Goal: Check status: Check status

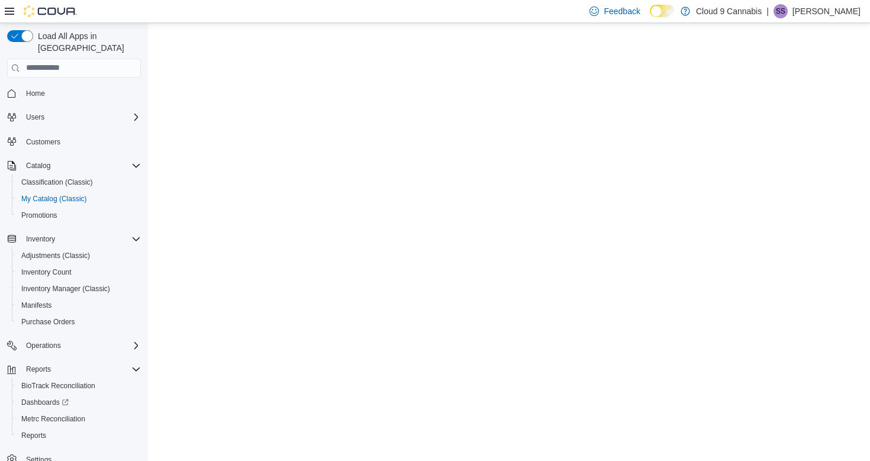
select select "**********"
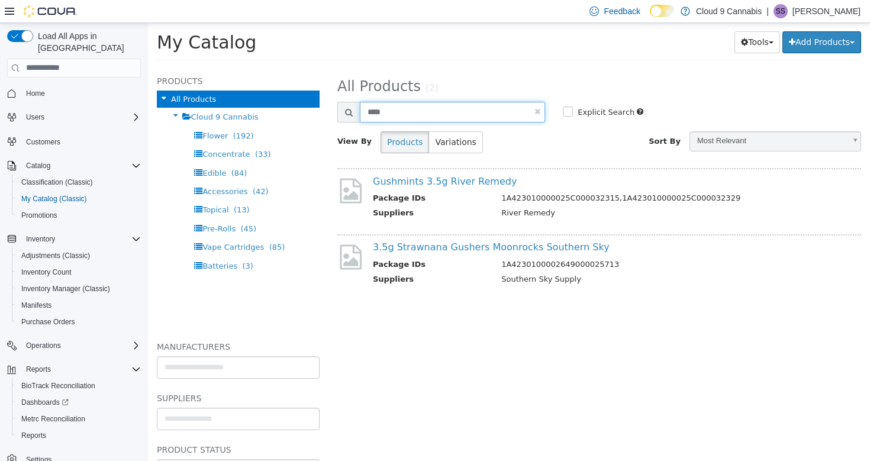
drag, startPoint x: 398, startPoint y: 111, endPoint x: 336, endPoint y: 108, distance: 62.2
click at [336, 110] on div "Search Products ****" at bounding box center [442, 111] width 226 height 21
click at [46, 86] on link "Home" at bounding box center [35, 93] width 28 height 14
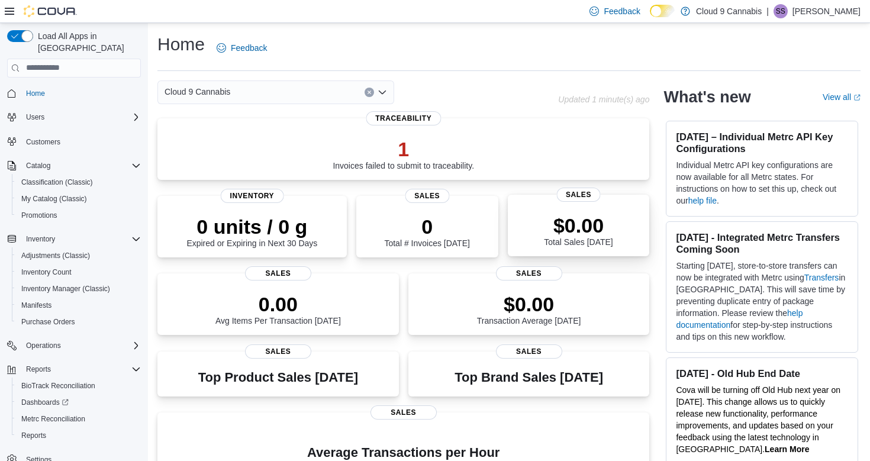
click at [593, 217] on p "$0.00" at bounding box center [578, 226] width 69 height 24
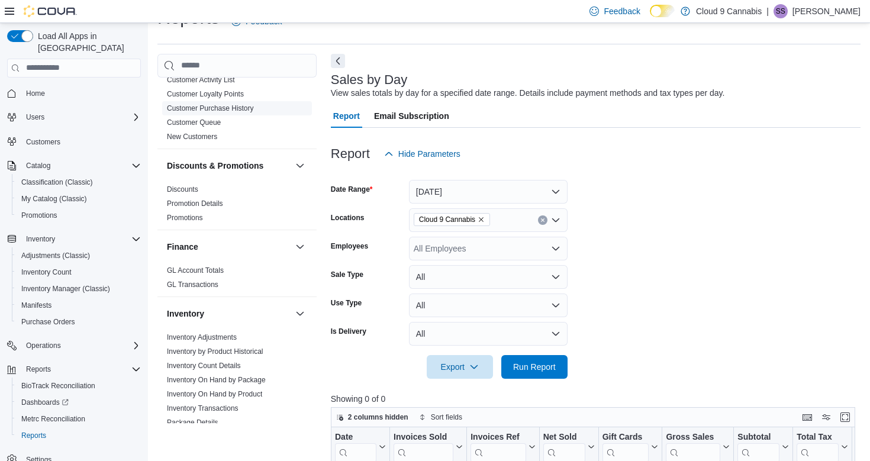
scroll to position [201, 0]
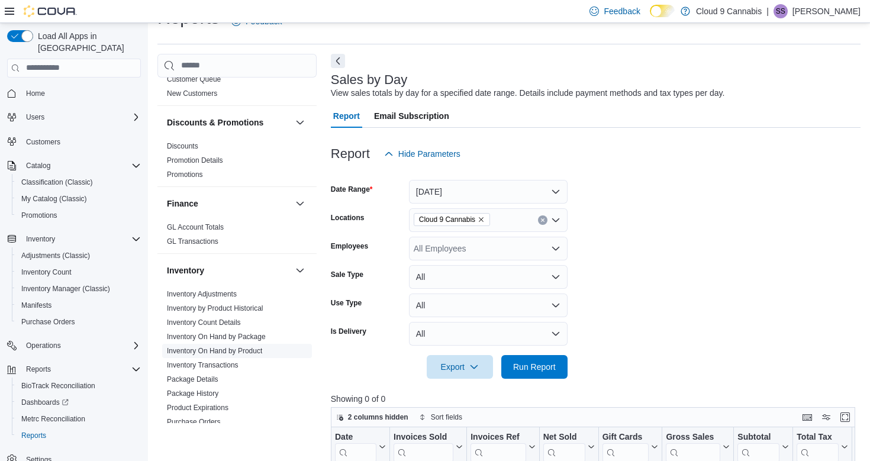
click at [227, 345] on span "Inventory On Hand by Product" at bounding box center [237, 351] width 150 height 14
click at [242, 349] on link "Inventory On Hand by Product" at bounding box center [214, 351] width 95 height 8
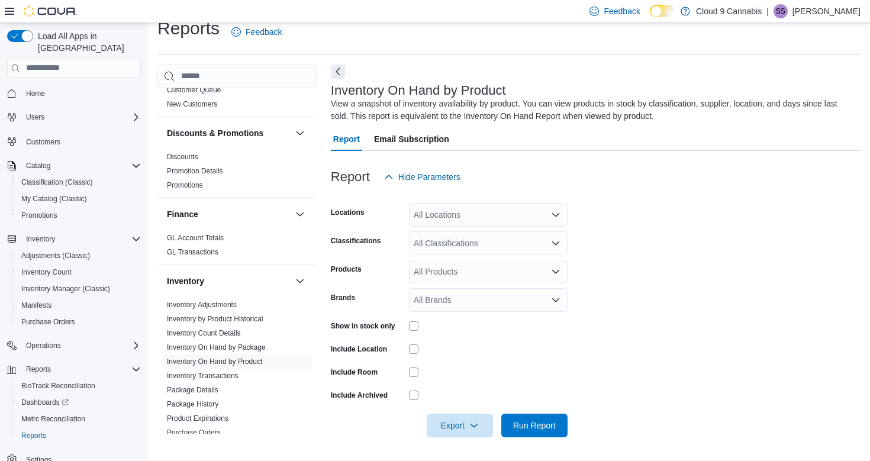
scroll to position [15, 0]
click at [525, 419] on span "Run Report" at bounding box center [535, 426] width 52 height 24
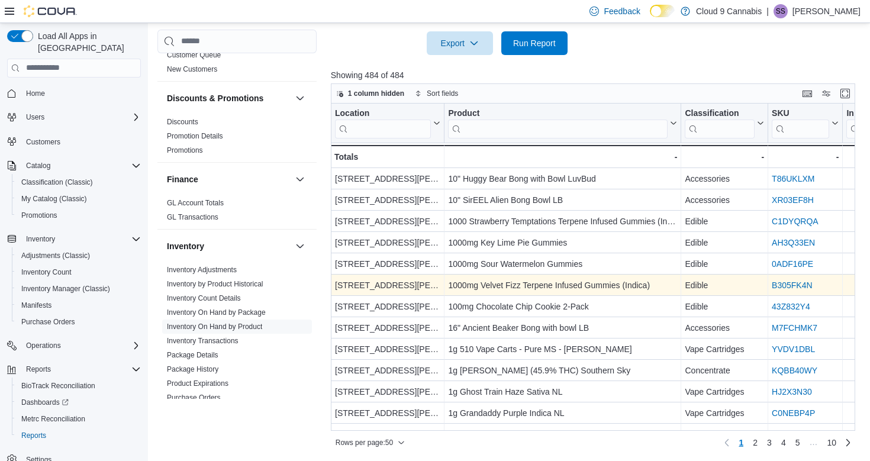
scroll to position [14, 1]
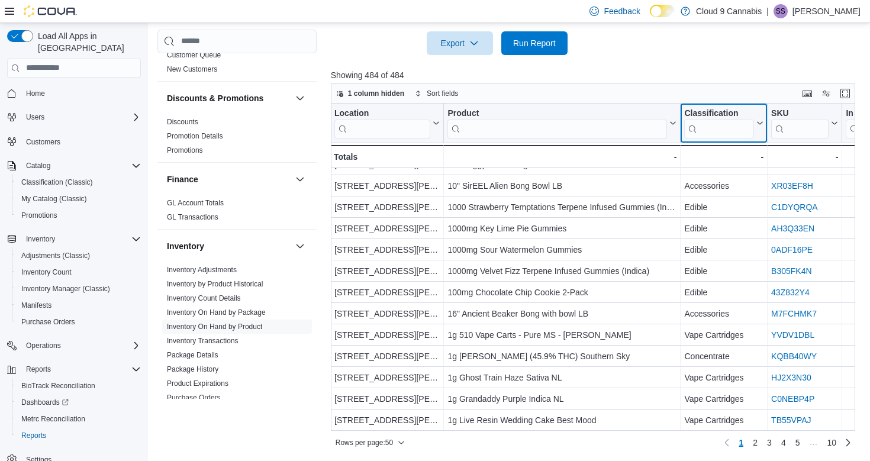
click at [714, 128] on input "search" at bounding box center [719, 129] width 70 height 19
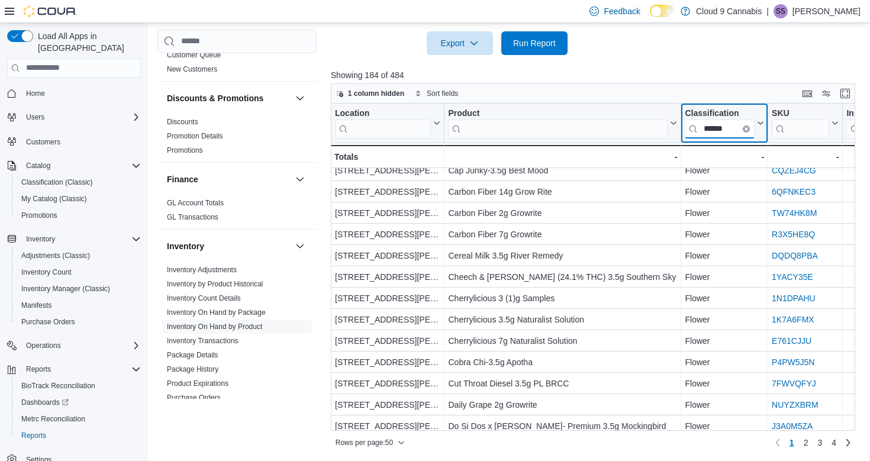
scroll to position [328, 0]
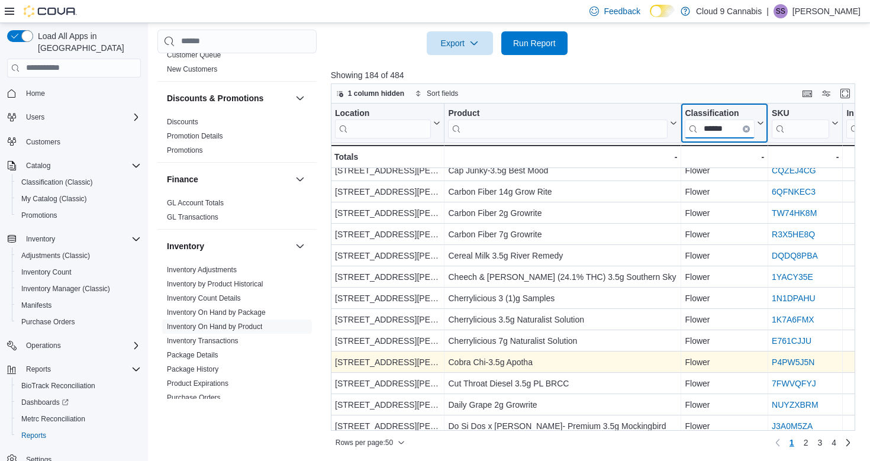
type input "******"
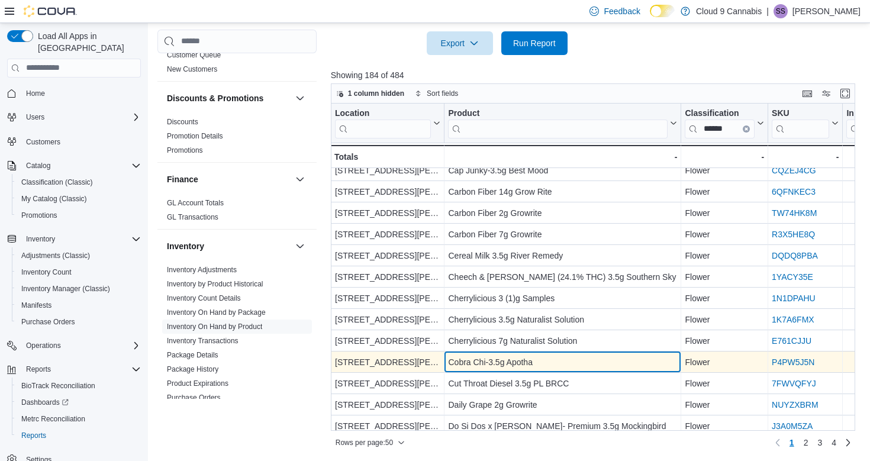
click at [501, 362] on div "Cobra Chi-3.5g Apotha" at bounding box center [562, 362] width 229 height 14
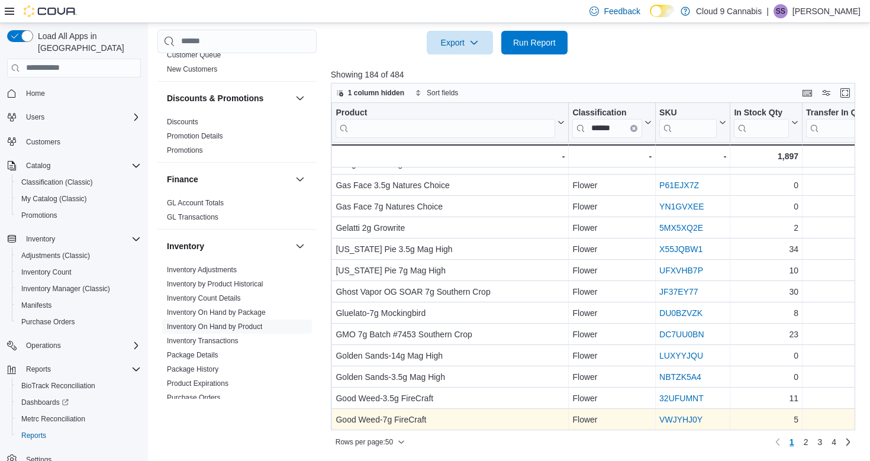
scroll to position [398, 0]
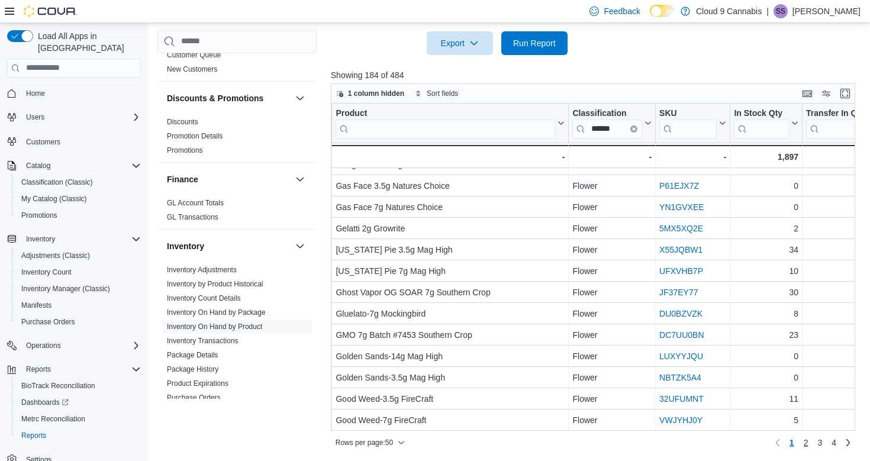
click at [807, 442] on span "2" at bounding box center [806, 443] width 5 height 12
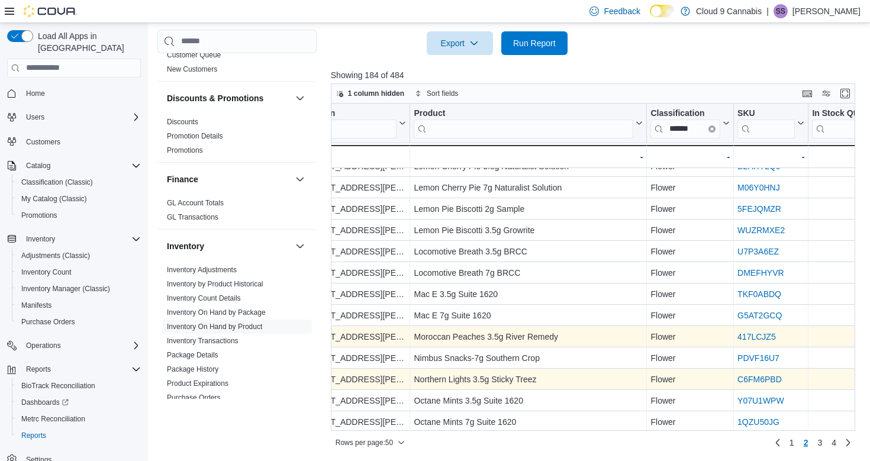
scroll to position [801, 32]
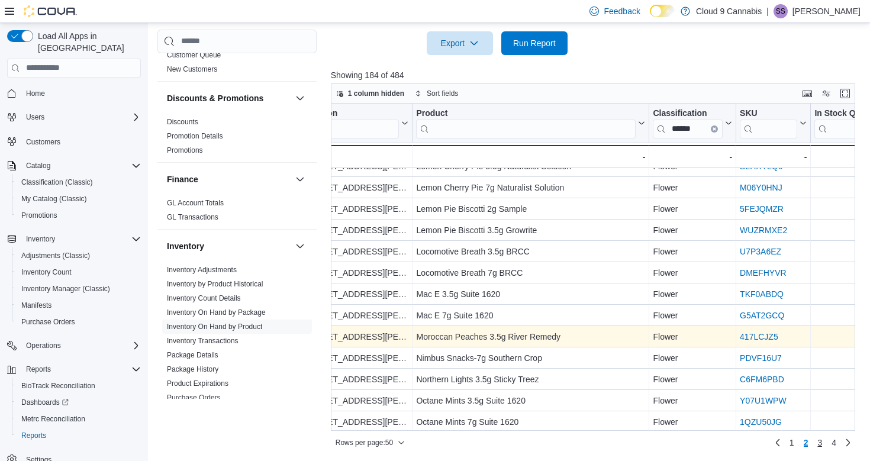
click at [818, 443] on span "3" at bounding box center [820, 443] width 5 height 12
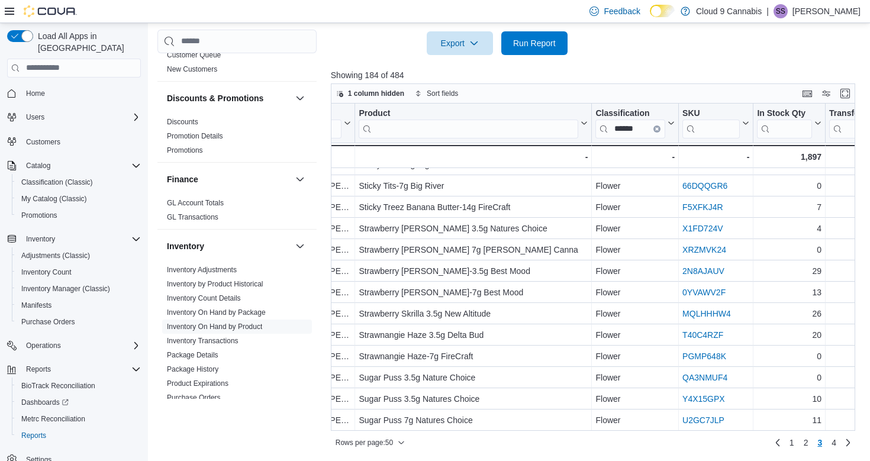
scroll to position [803, 89]
click at [837, 440] on span "4" at bounding box center [834, 443] width 5 height 12
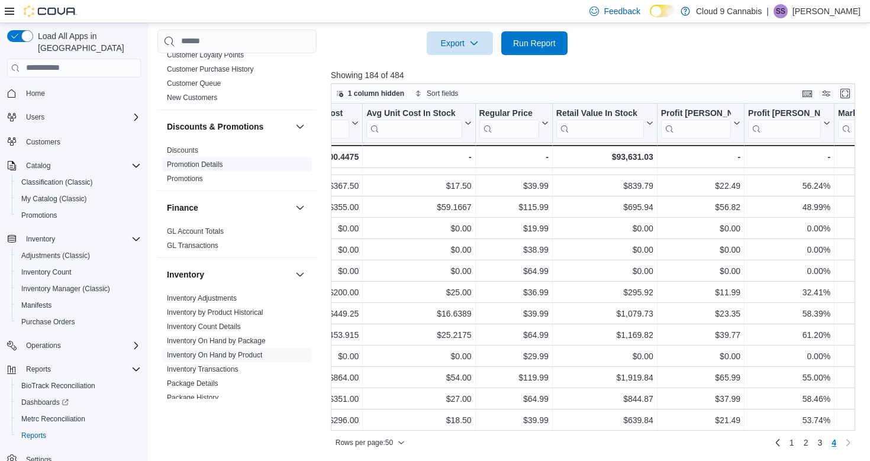
scroll to position [166, 0]
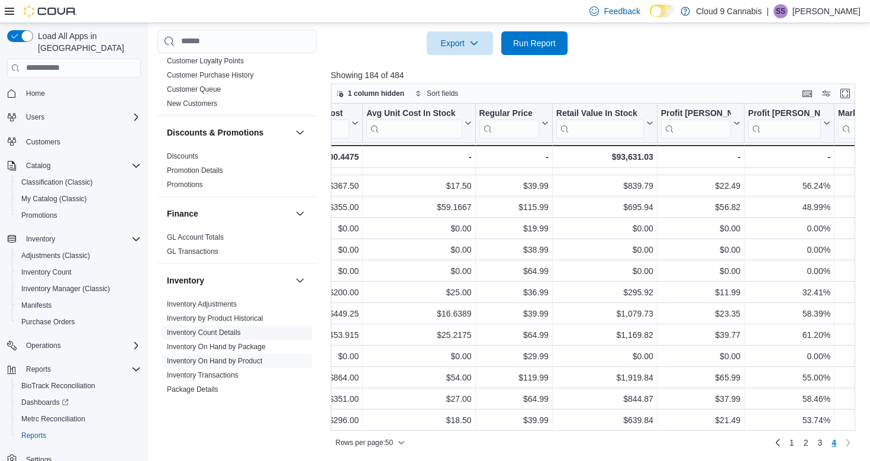
click at [231, 330] on link "Inventory Count Details" at bounding box center [204, 333] width 74 height 8
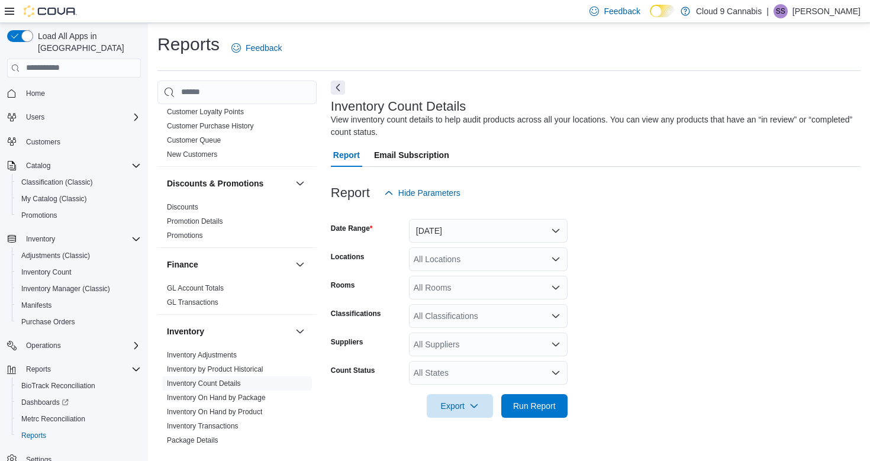
click at [477, 230] on button "[DATE]" at bounding box center [488, 231] width 159 height 24
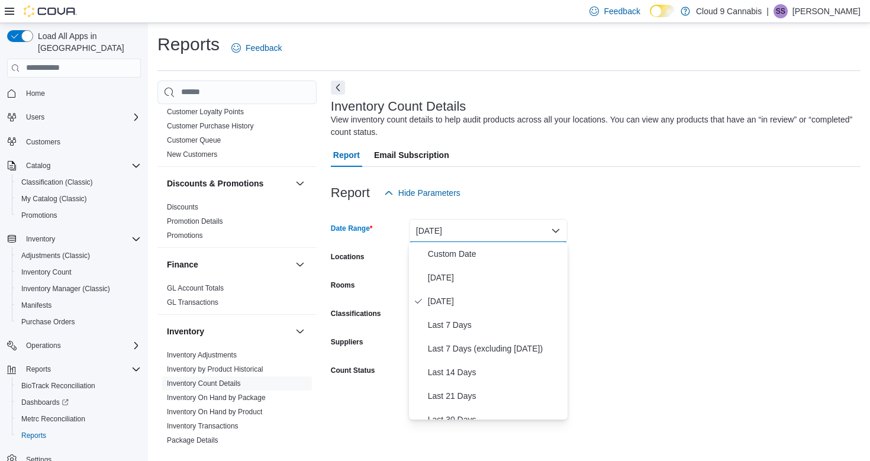
click at [490, 197] on div "Report Hide Parameters" at bounding box center [596, 193] width 530 height 24
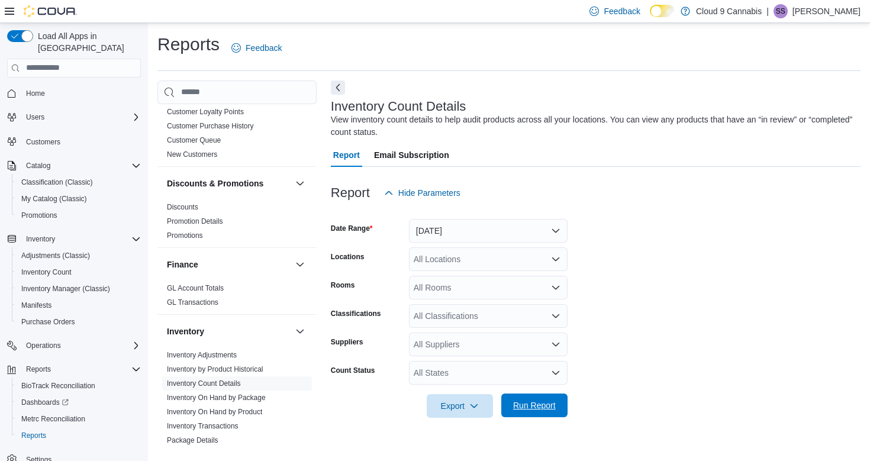
click at [538, 408] on span "Run Report" at bounding box center [534, 406] width 43 height 12
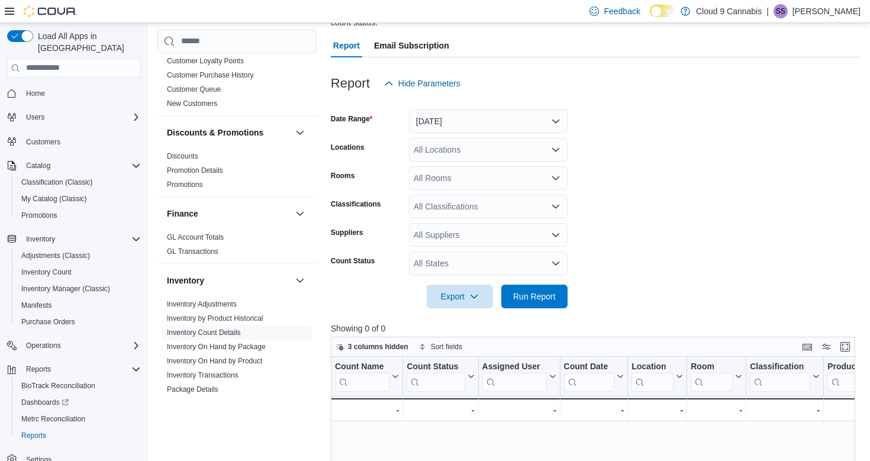
scroll to position [136, 0]
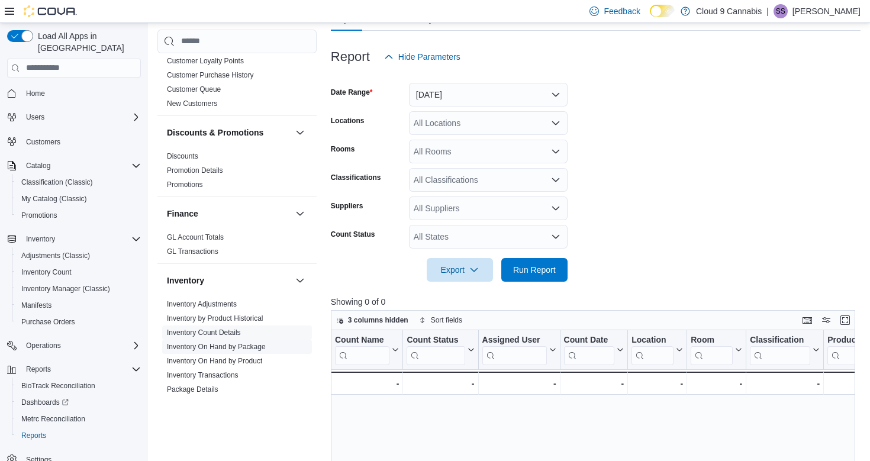
click at [234, 345] on link "Inventory On Hand by Package" at bounding box center [216, 347] width 99 height 8
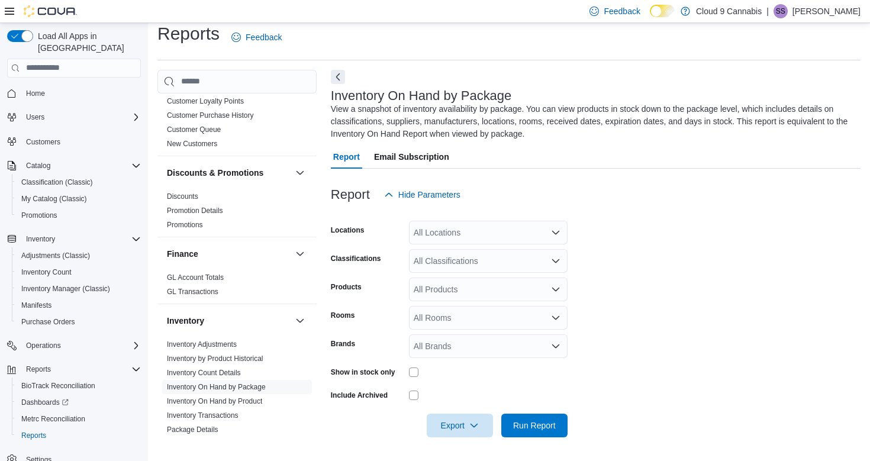
scroll to position [10, 0]
click at [523, 427] on span "Run Report" at bounding box center [534, 426] width 43 height 12
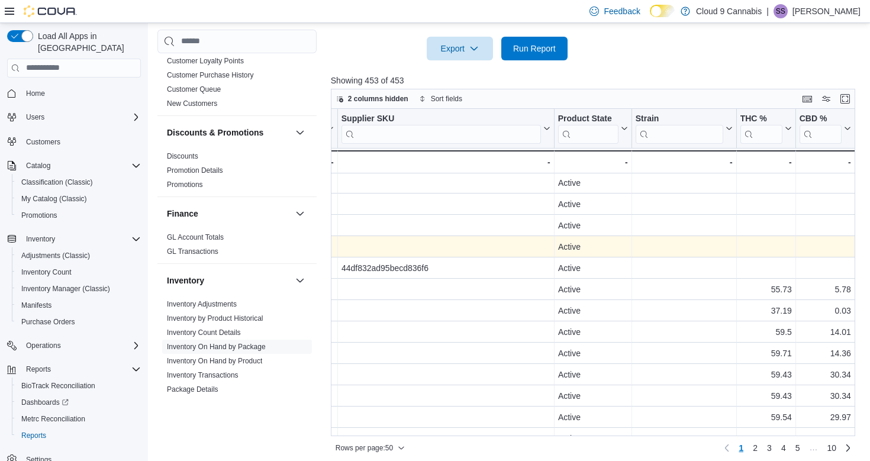
scroll to position [388, 0]
